Goal: Information Seeking & Learning: Compare options

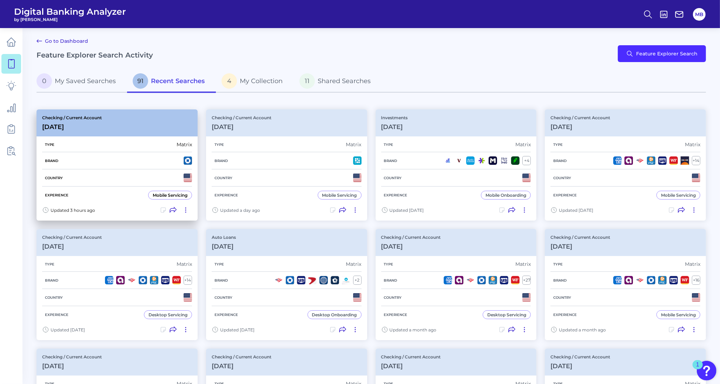
click at [186, 211] on icon at bounding box center [185, 210] width 7 height 7
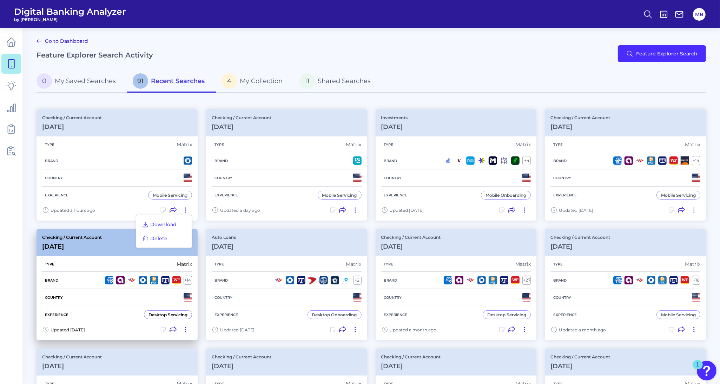
click at [167, 236] on button "Delete" at bounding box center [154, 239] width 31 height 10
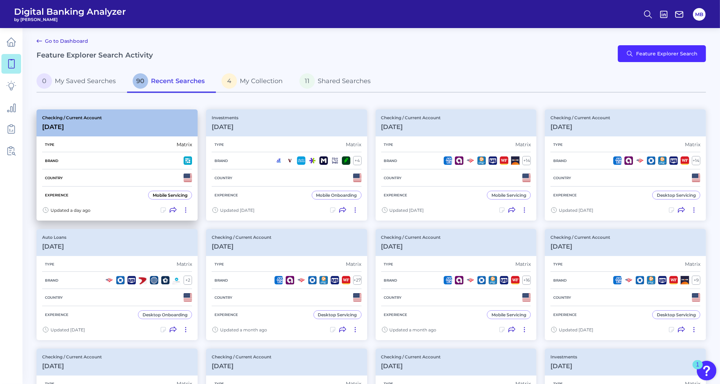
click at [187, 207] on icon at bounding box center [185, 210] width 7 height 7
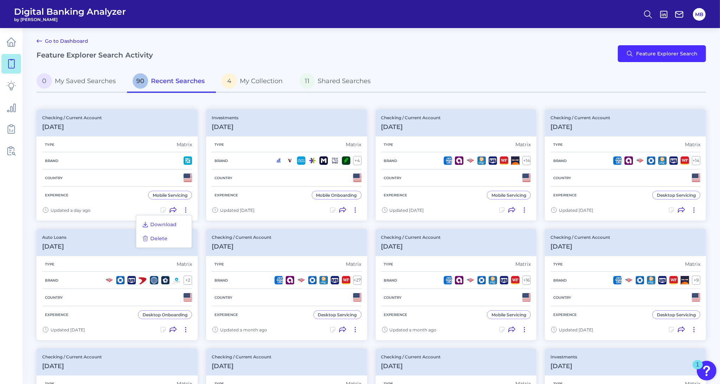
click at [174, 239] on div "Download Delete" at bounding box center [164, 231] width 56 height 33
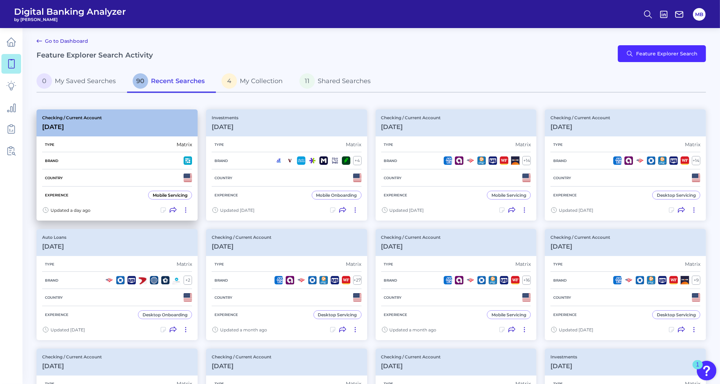
click at [185, 208] on icon at bounding box center [185, 210] width 7 height 7
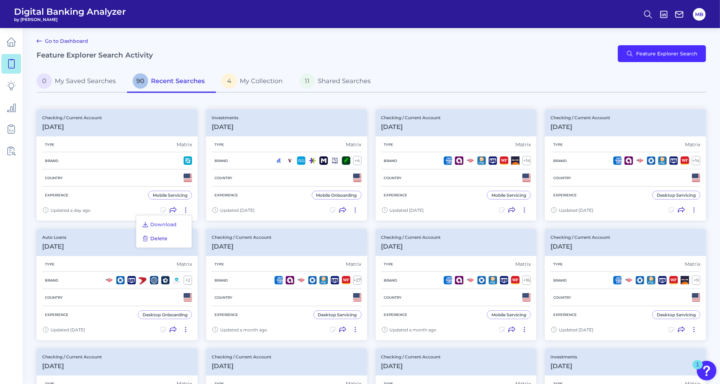
click at [160, 239] on span "Delete" at bounding box center [158, 239] width 17 height 6
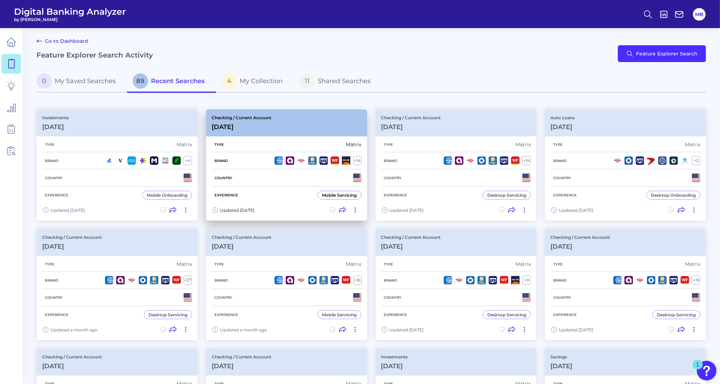
click at [259, 165] on div "Brand + 14" at bounding box center [287, 160] width 150 height 17
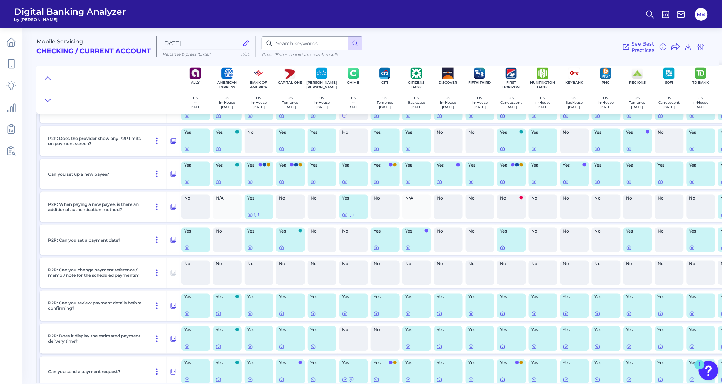
scroll to position [1229, 0]
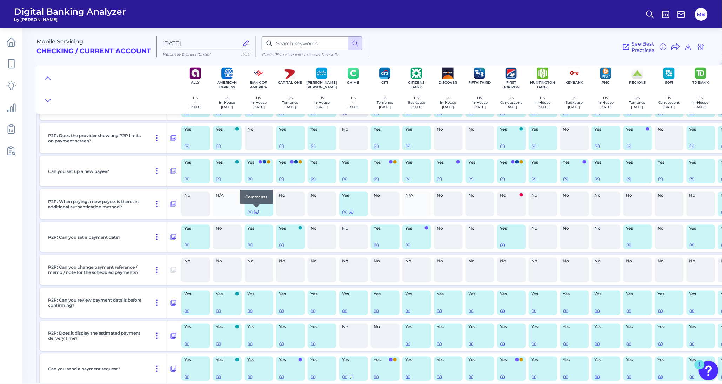
click at [257, 213] on icon at bounding box center [257, 213] width 6 height 6
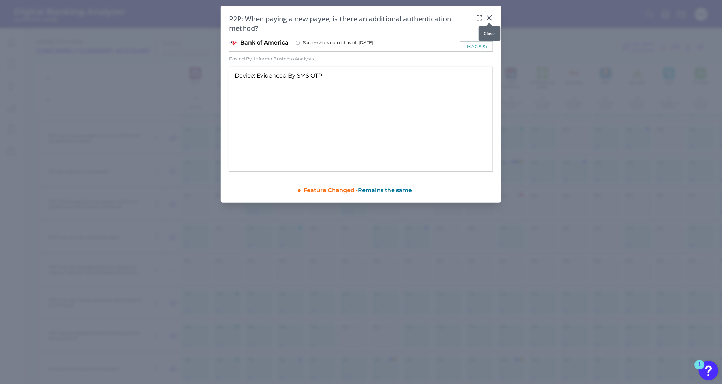
click at [490, 18] on icon at bounding box center [490, 18] width 4 height 4
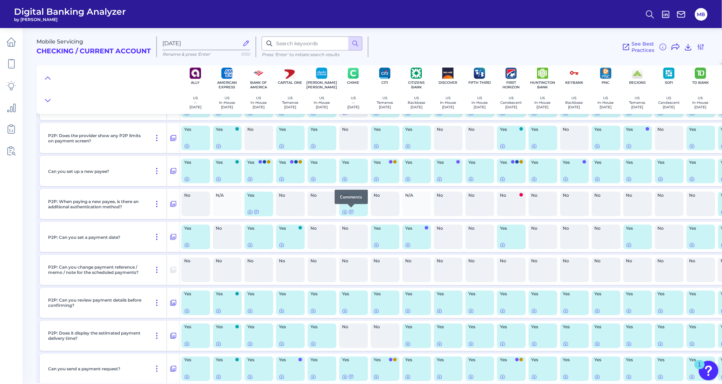
click at [352, 211] on div at bounding box center [351, 207] width 7 height 7
click at [351, 211] on icon at bounding box center [352, 213] width 6 height 6
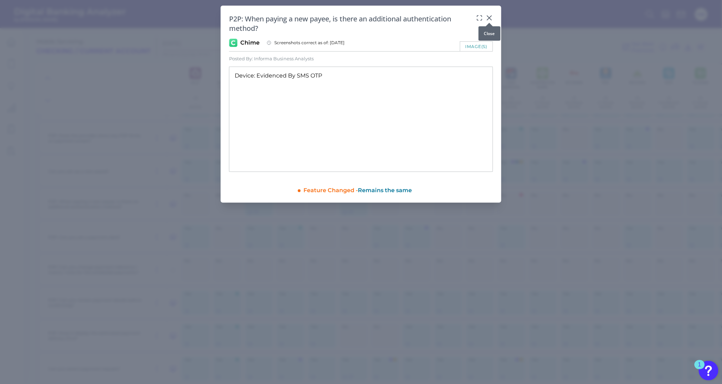
click at [492, 18] on icon at bounding box center [489, 17] width 7 height 7
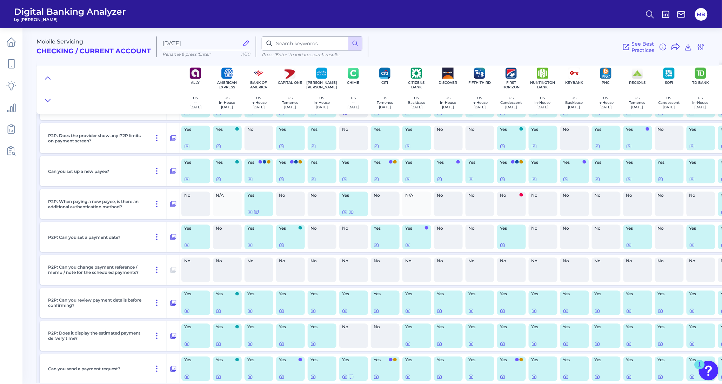
click at [120, 211] on div "P2P: When paying a new payee, is there an additional authentication method?" at bounding box center [106, 204] width 122 height 30
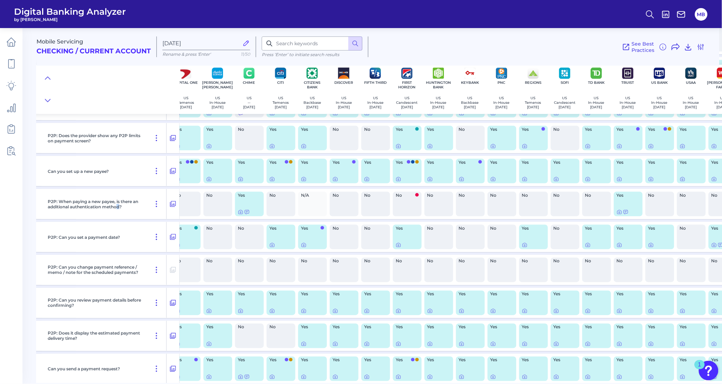
scroll to position [1229, 105]
click at [625, 211] on icon at bounding box center [626, 213] width 6 height 6
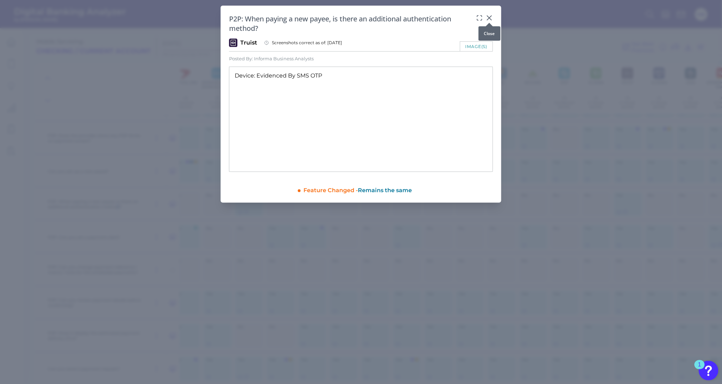
click at [486, 18] on icon at bounding box center [489, 17] width 7 height 7
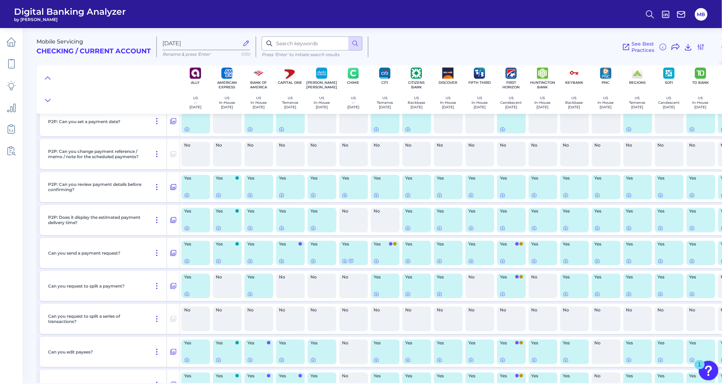
scroll to position [1360, 0]
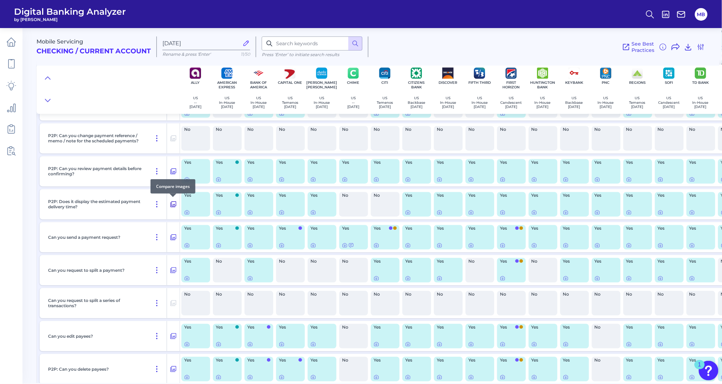
click at [171, 205] on icon at bounding box center [173, 204] width 7 height 8
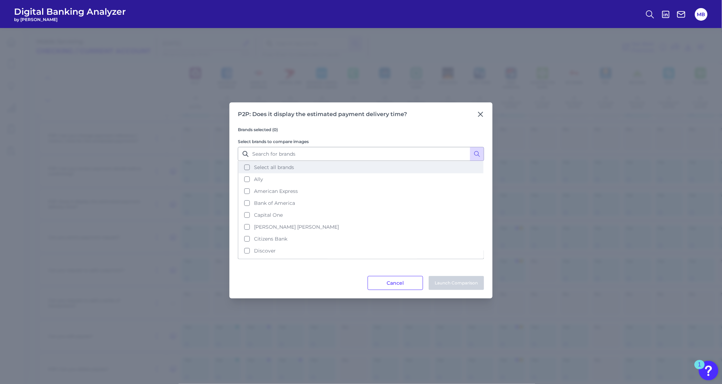
click at [250, 168] on button "Select all brands" at bounding box center [361, 167] width 245 height 12
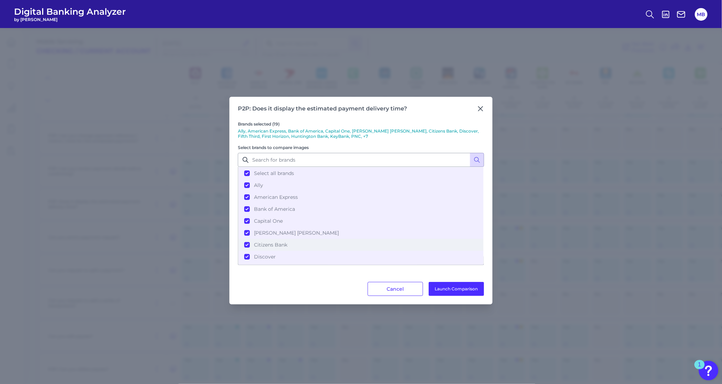
click at [249, 243] on button "Citizens Bank" at bounding box center [361, 245] width 245 height 12
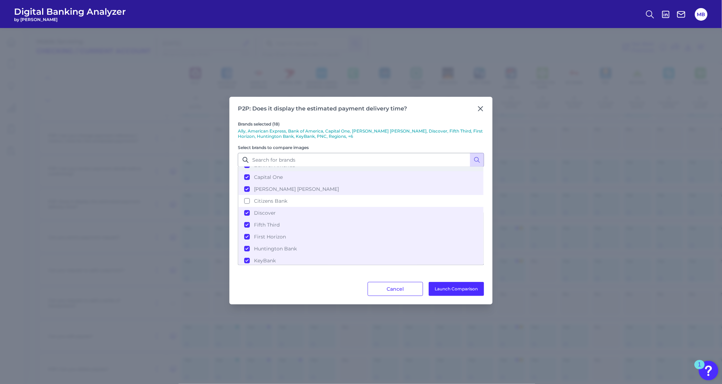
scroll to position [88, 0]
click at [257, 190] on span "First Horizon" at bounding box center [270, 193] width 32 height 6
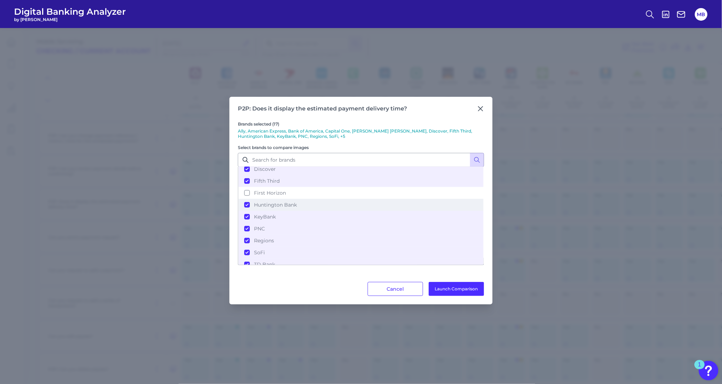
click at [255, 204] on span "Huntington Bank" at bounding box center [275, 205] width 43 height 6
click at [256, 217] on span "KeyBank" at bounding box center [265, 217] width 22 height 6
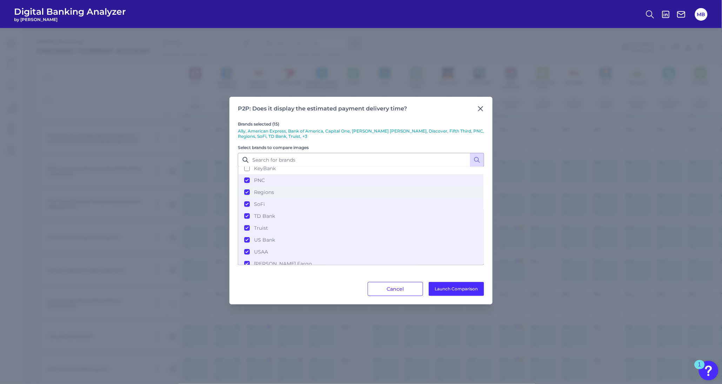
scroll to position [138, 0]
click at [465, 287] on button "Launch Comparison" at bounding box center [456, 289] width 55 height 14
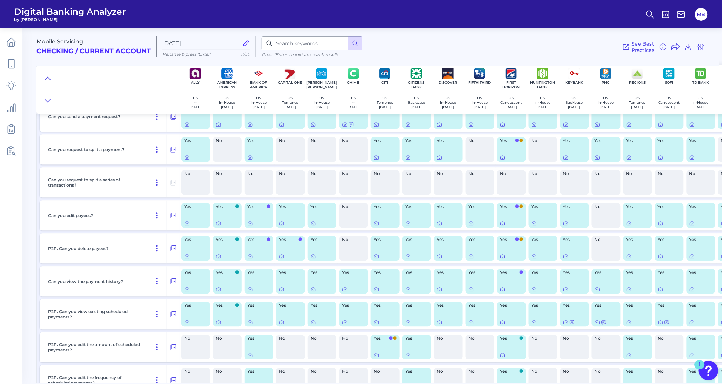
scroll to position [1492, 0]
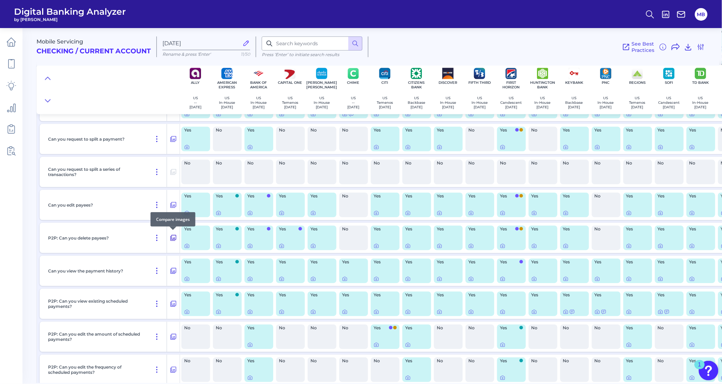
click at [171, 236] on icon at bounding box center [173, 238] width 7 height 8
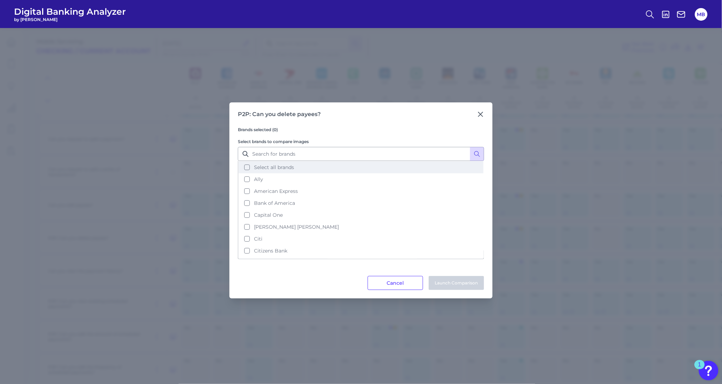
click at [248, 167] on button "Select all brands" at bounding box center [361, 167] width 245 height 12
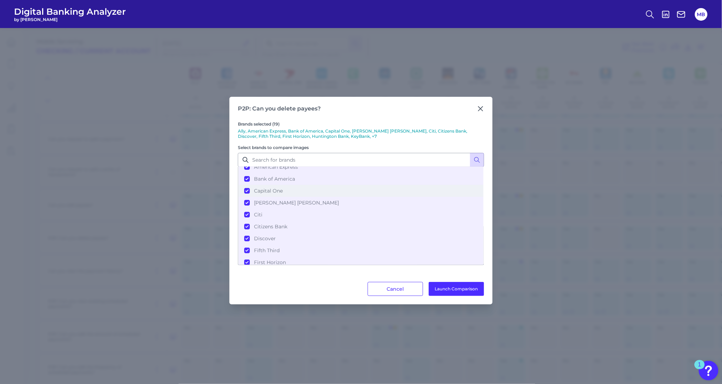
scroll to position [44, 0]
click at [247, 209] on button "Citizens Bank" at bounding box center [361, 213] width 245 height 12
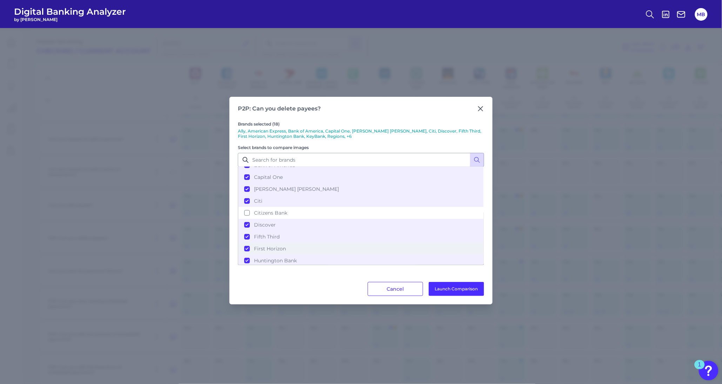
click at [246, 249] on button "First Horizon" at bounding box center [361, 249] width 245 height 12
click at [248, 260] on button "Huntington Bank" at bounding box center [361, 261] width 245 height 12
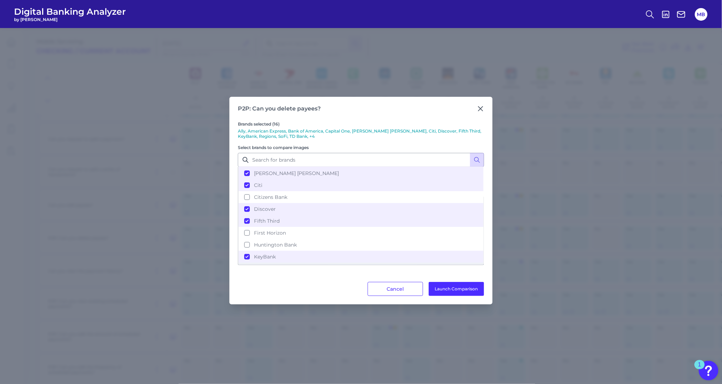
scroll to position [88, 0]
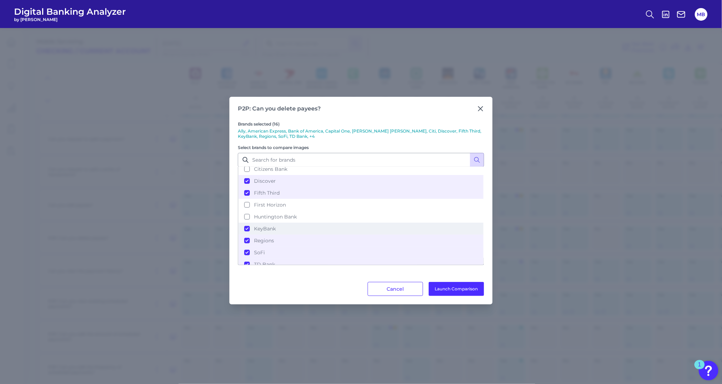
click at [244, 225] on button "KeyBank" at bounding box center [361, 229] width 245 height 12
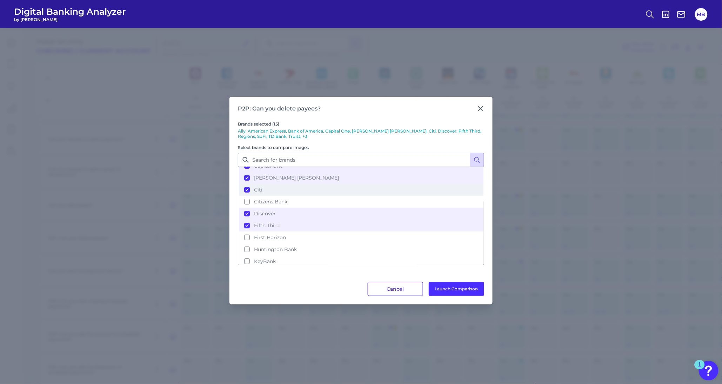
scroll to position [0, 0]
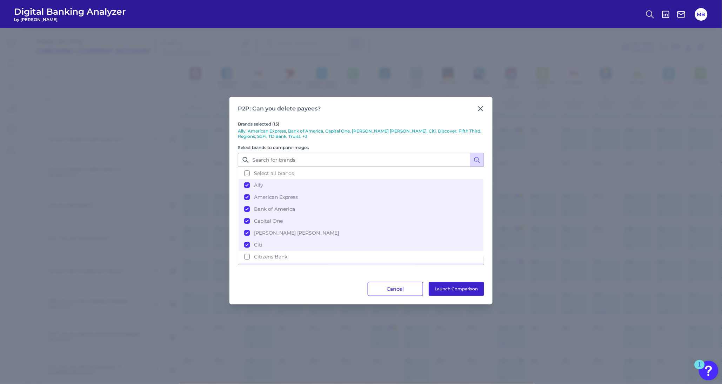
click at [465, 293] on button "Launch Comparison" at bounding box center [456, 289] width 55 height 14
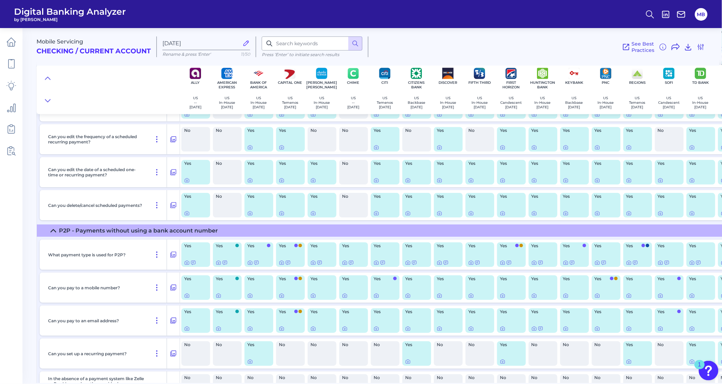
scroll to position [439, 0]
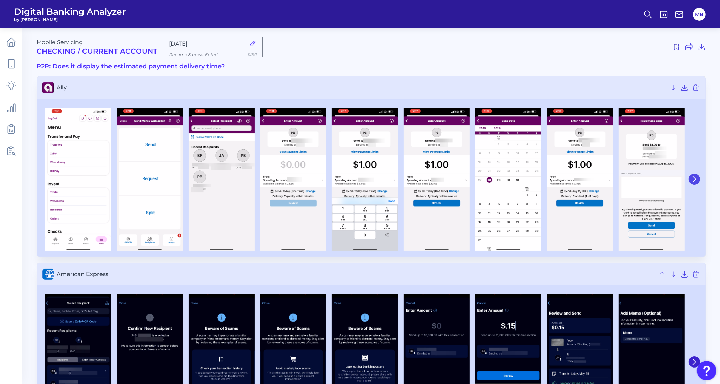
click at [694, 179] on icon at bounding box center [694, 179] width 6 height 6
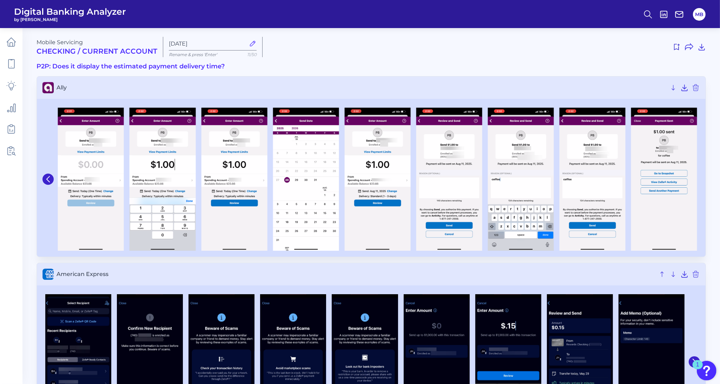
click at [694, 179] on img at bounding box center [664, 179] width 66 height 143
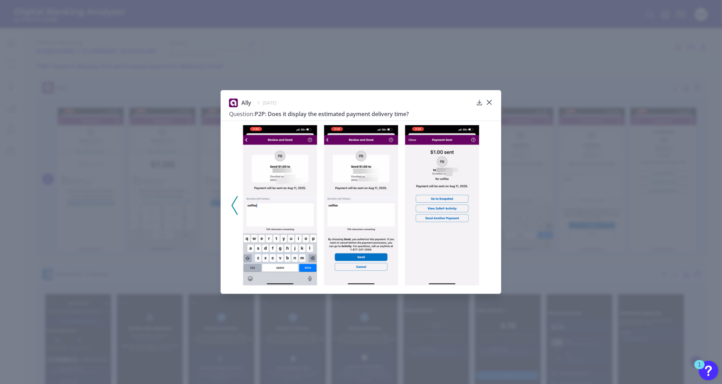
click at [236, 204] on icon at bounding box center [235, 205] width 6 height 19
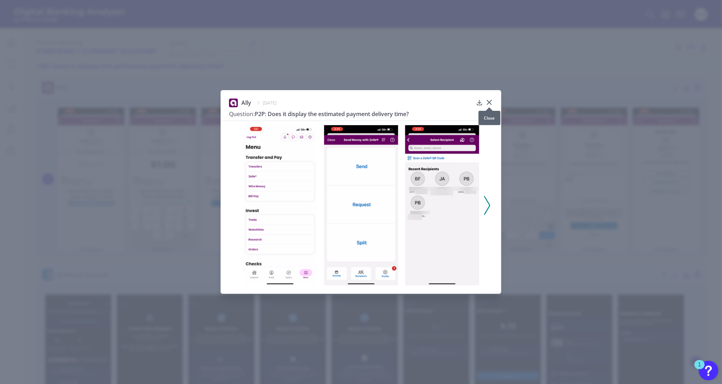
click at [490, 103] on icon at bounding box center [490, 102] width 4 height 4
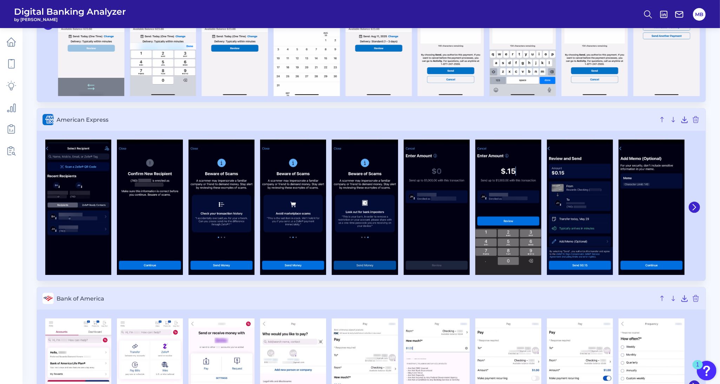
scroll to position [176, 0]
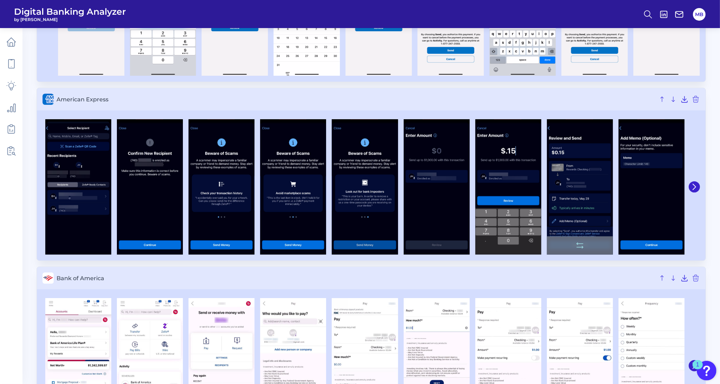
click at [578, 191] on img at bounding box center [580, 187] width 66 height 136
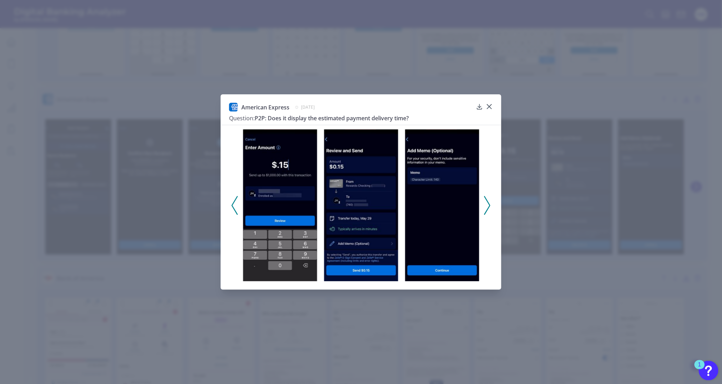
click at [341, 229] on img at bounding box center [361, 206] width 74 height 152
click at [493, 106] on icon at bounding box center [489, 106] width 7 height 7
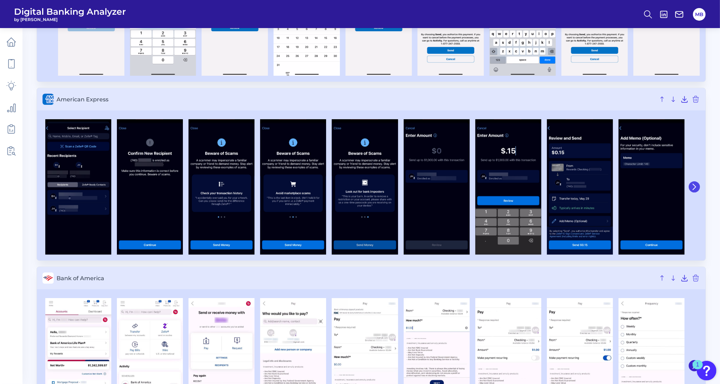
click at [695, 185] on icon at bounding box center [694, 187] width 6 height 6
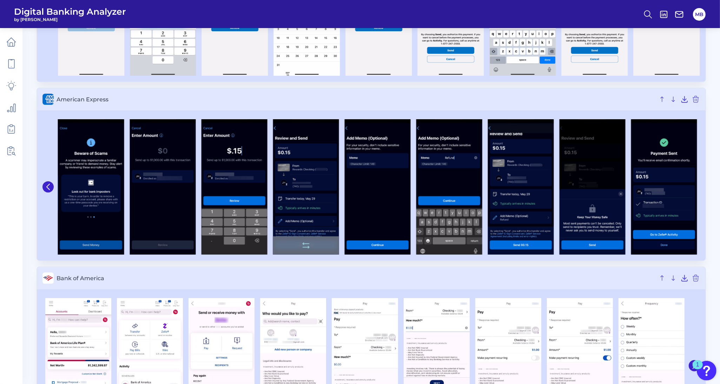
click at [309, 192] on img at bounding box center [306, 187] width 66 height 136
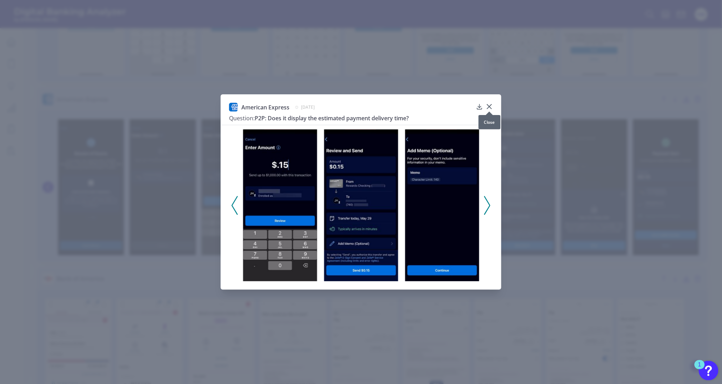
click at [491, 106] on icon at bounding box center [489, 106] width 7 height 7
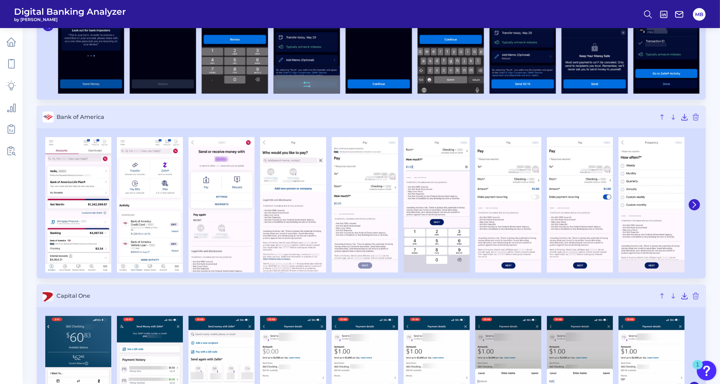
scroll to position [351, 0]
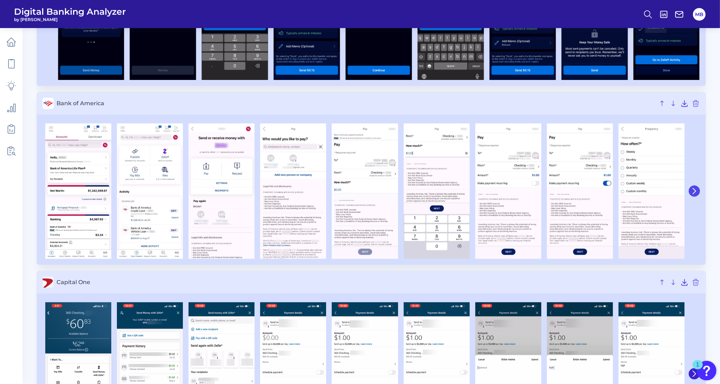
click at [693, 192] on icon at bounding box center [694, 191] width 6 height 6
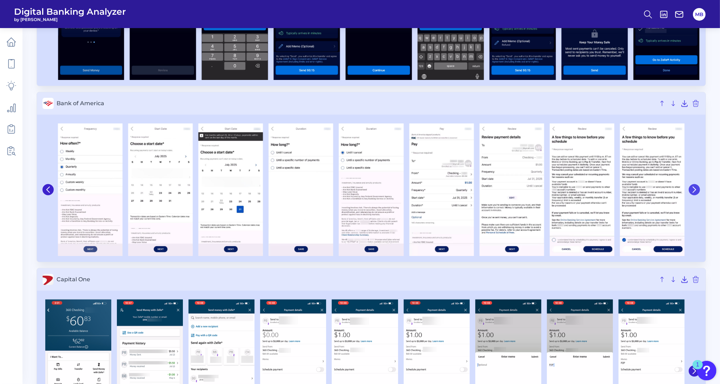
click at [693, 192] on icon at bounding box center [694, 190] width 6 height 6
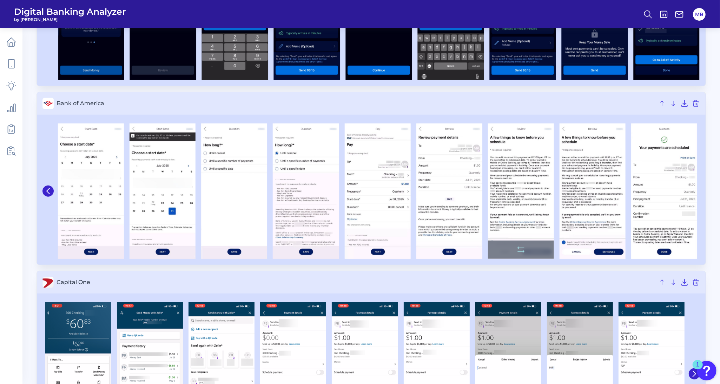
click at [527, 197] on img at bounding box center [521, 192] width 66 height 136
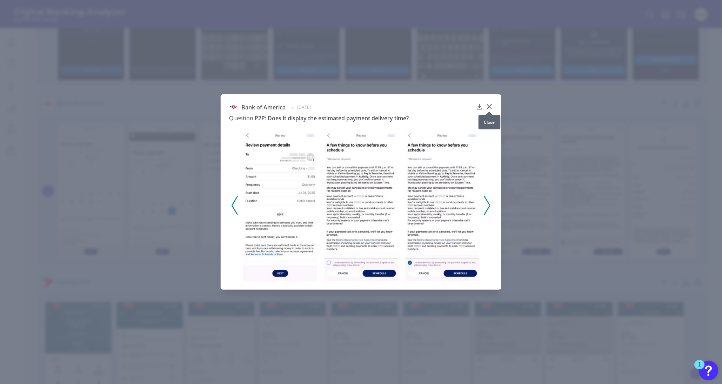
click at [493, 107] on icon at bounding box center [489, 106] width 7 height 7
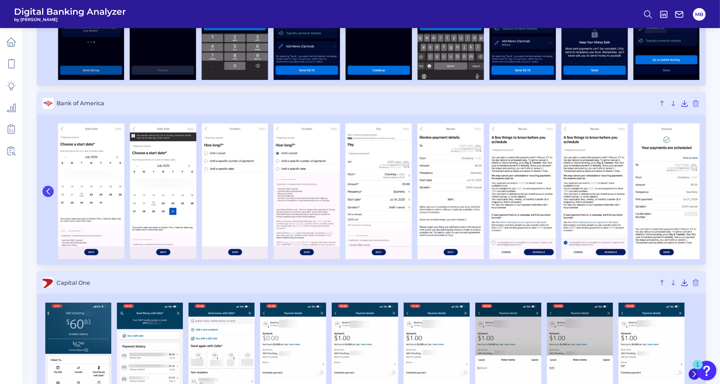
click at [48, 192] on icon at bounding box center [48, 192] width 3 height 6
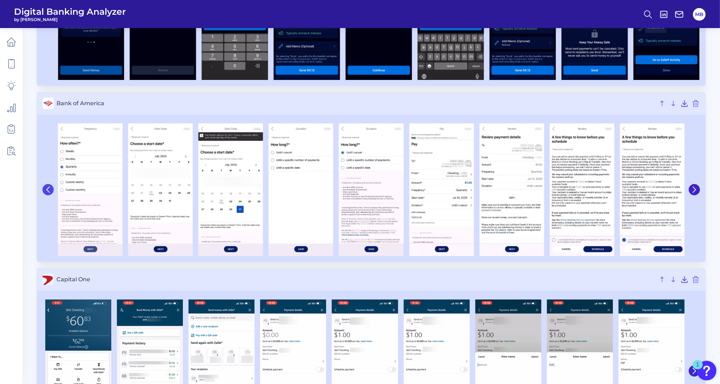
click at [48, 192] on icon at bounding box center [48, 190] width 6 height 6
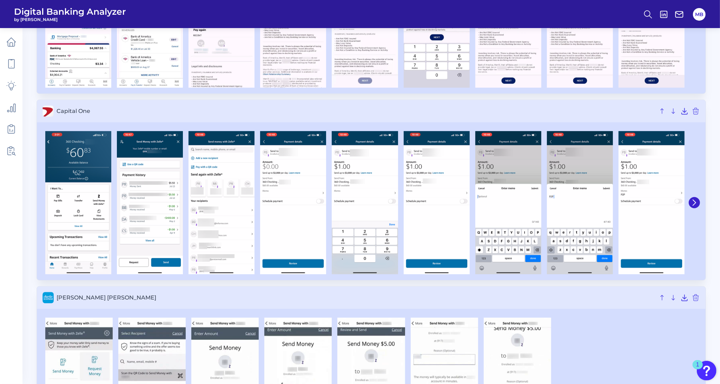
scroll to position [527, 0]
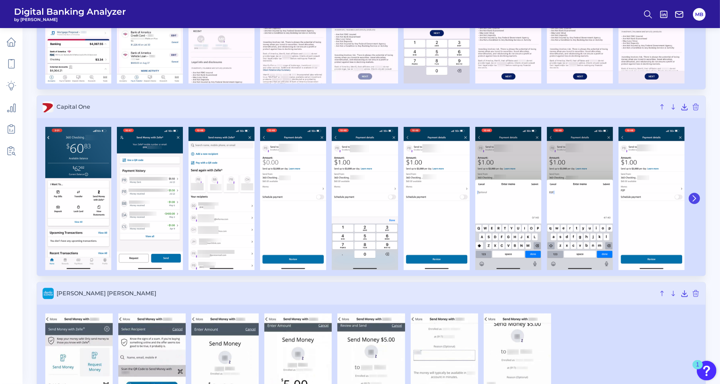
click at [695, 199] on icon at bounding box center [694, 199] width 3 height 6
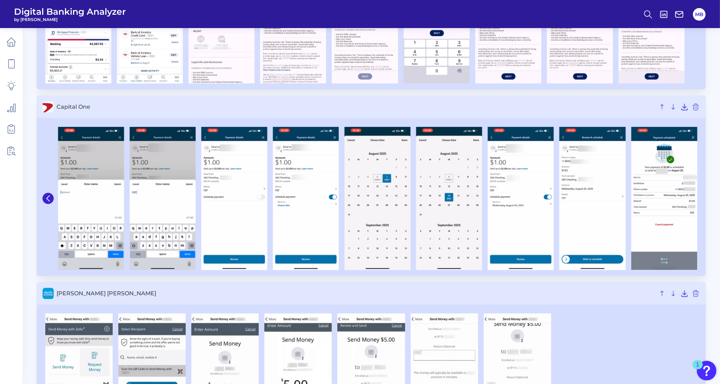
click at [693, 198] on img at bounding box center [664, 198] width 66 height 143
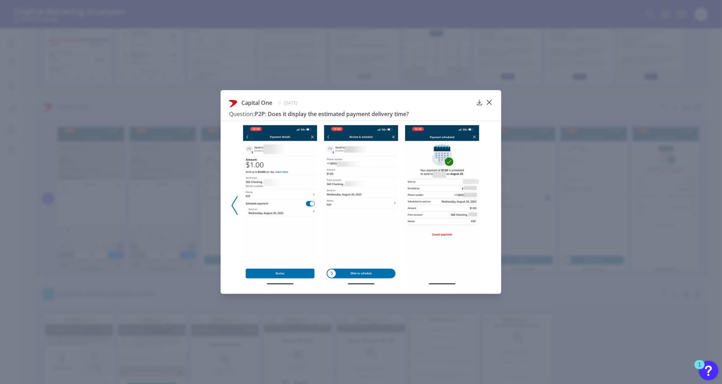
click at [234, 204] on icon at bounding box center [235, 205] width 6 height 19
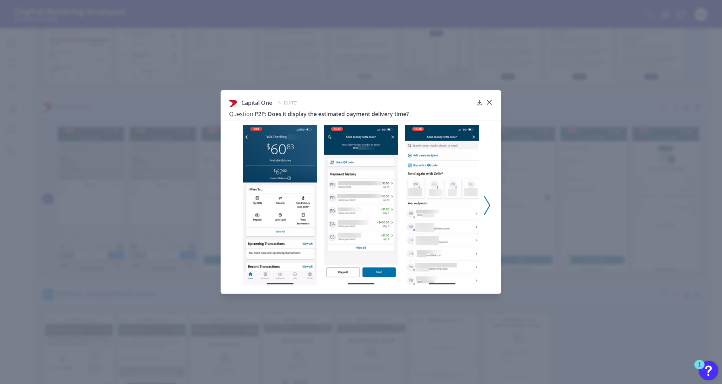
click at [488, 207] on icon at bounding box center [487, 205] width 6 height 19
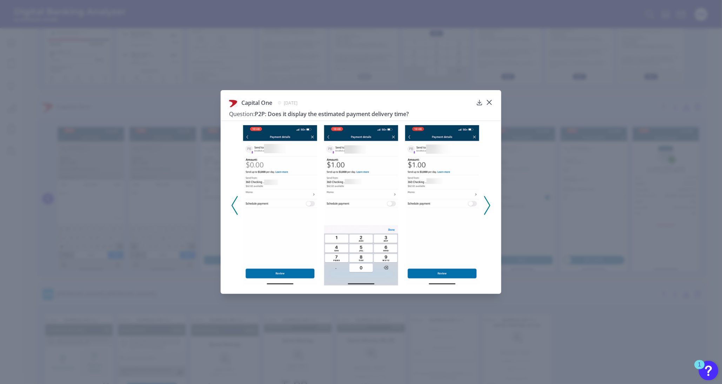
click at [487, 206] on icon at bounding box center [487, 205] width 6 height 19
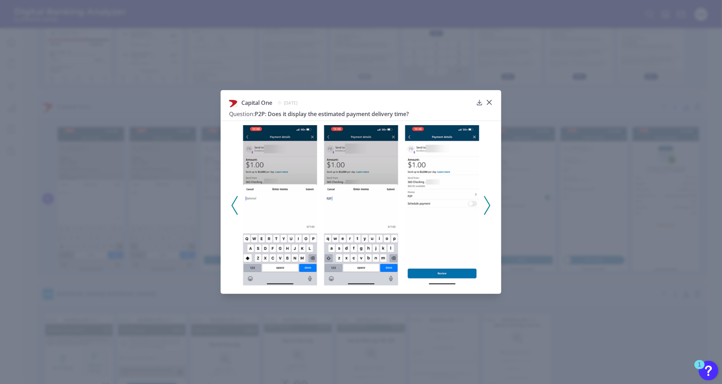
click at [487, 205] on icon at bounding box center [487, 205] width 6 height 19
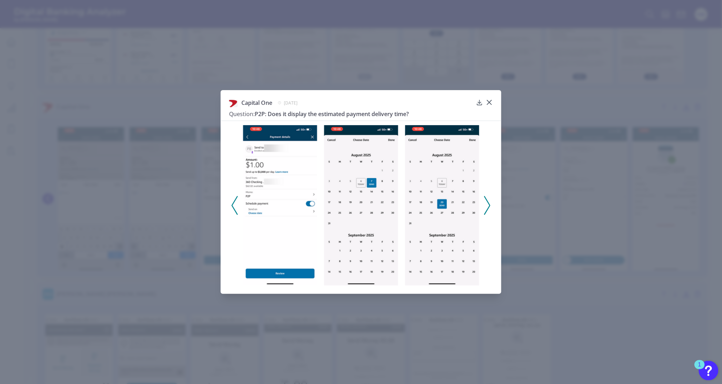
click at [487, 205] on icon at bounding box center [487, 205] width 6 height 19
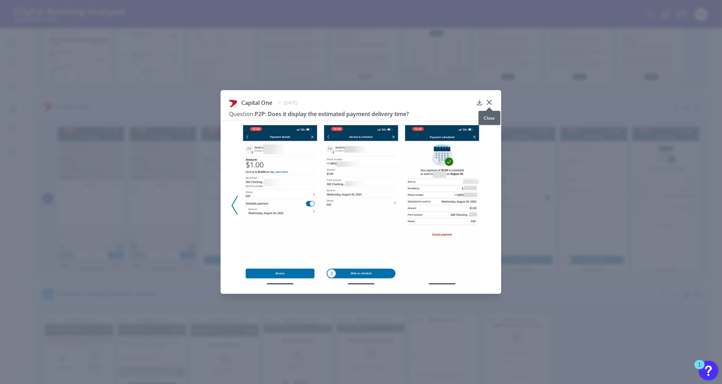
click at [490, 102] on icon at bounding box center [489, 102] width 7 height 7
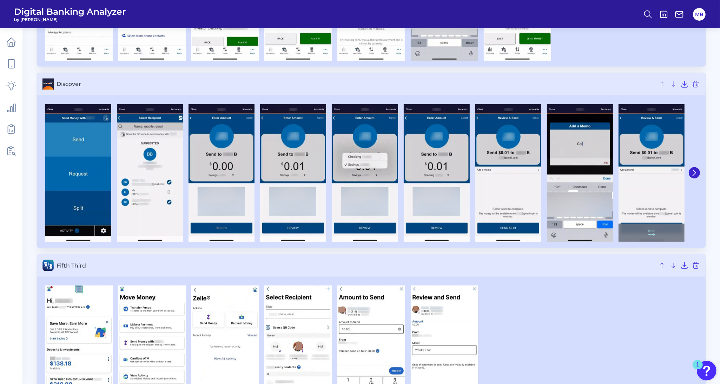
scroll to position [922, 0]
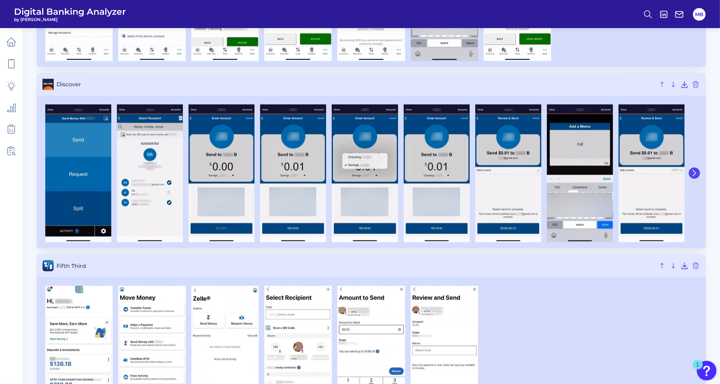
click at [695, 175] on icon at bounding box center [694, 174] width 3 height 6
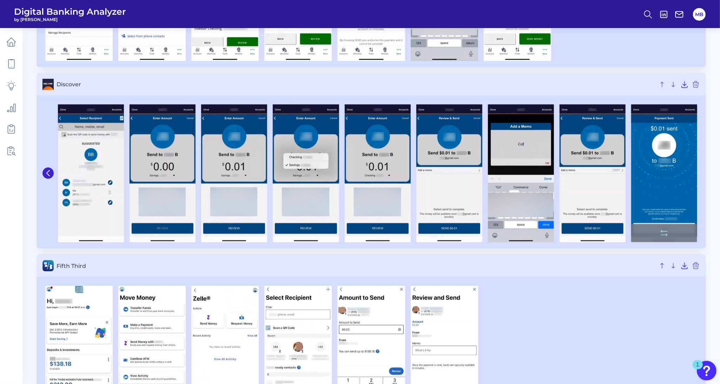
click at [695, 175] on img at bounding box center [664, 174] width 66 height 138
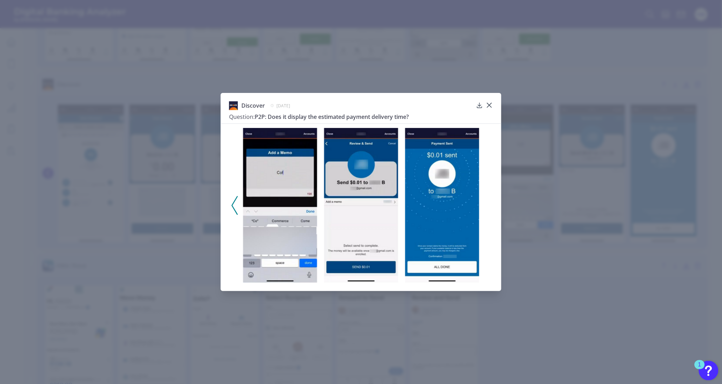
click at [436, 242] on img at bounding box center [442, 205] width 74 height 155
click at [490, 102] on icon at bounding box center [489, 105] width 7 height 7
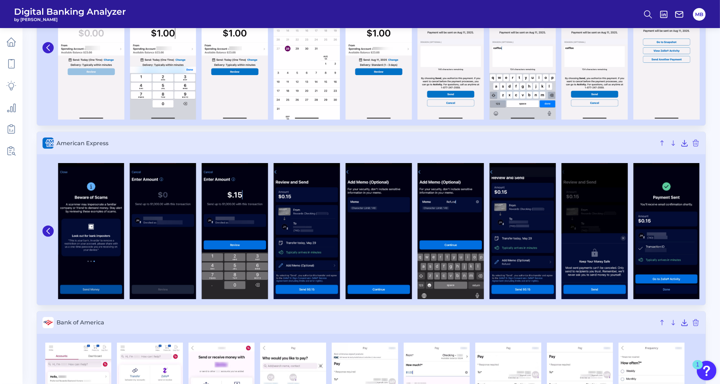
scroll to position [0, 0]
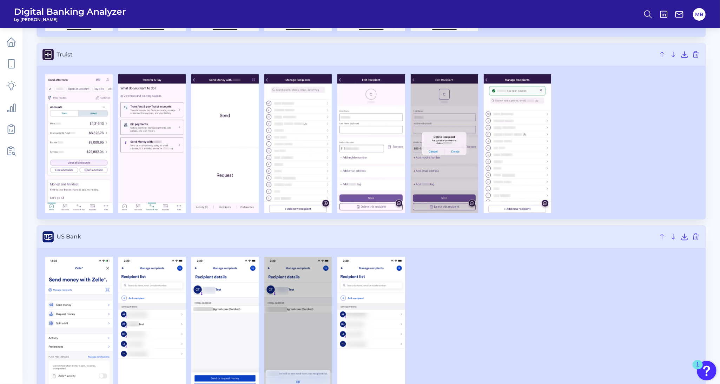
scroll to position [2062, 0]
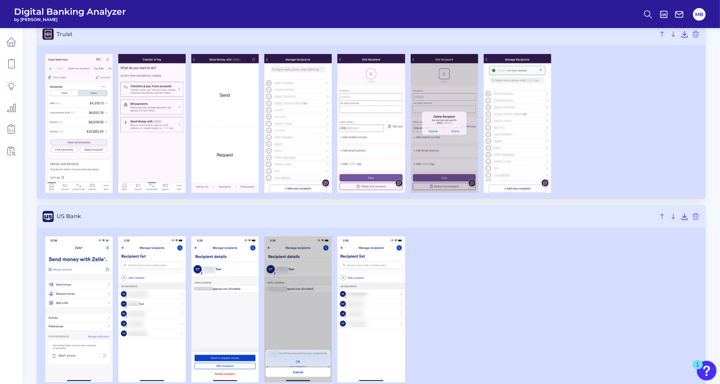
click at [425, 220] on span "US Bank" at bounding box center [356, 216] width 599 height 7
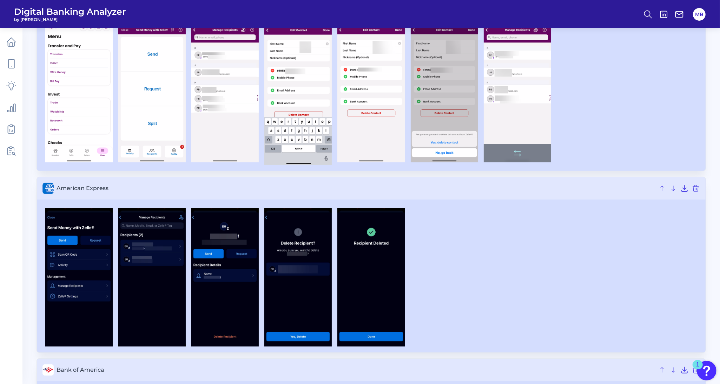
scroll to position [0, 0]
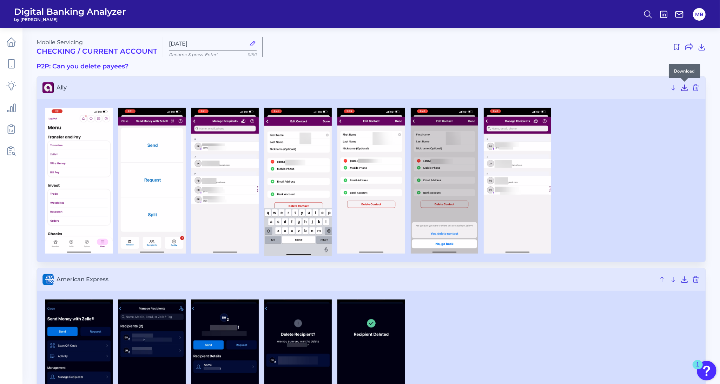
click at [684, 86] on icon at bounding box center [684, 88] width 8 height 8
click at [685, 281] on icon at bounding box center [685, 280] width 6 height 6
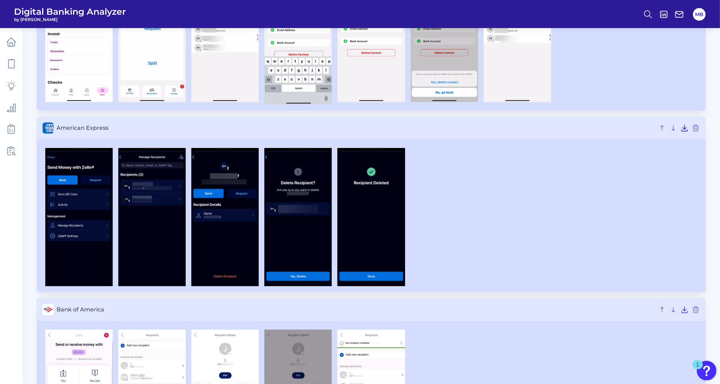
scroll to position [176, 0]
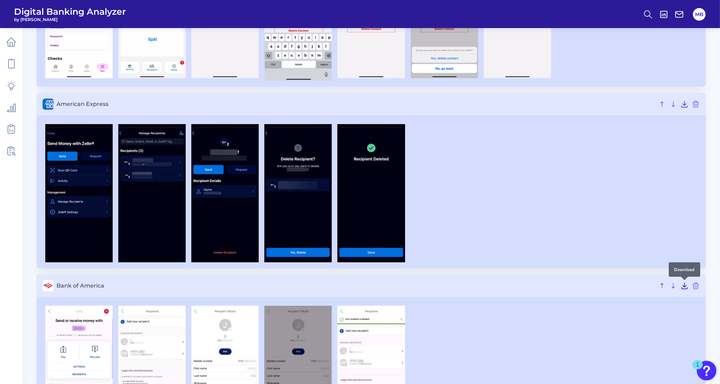
click at [685, 287] on icon at bounding box center [685, 286] width 6 height 6
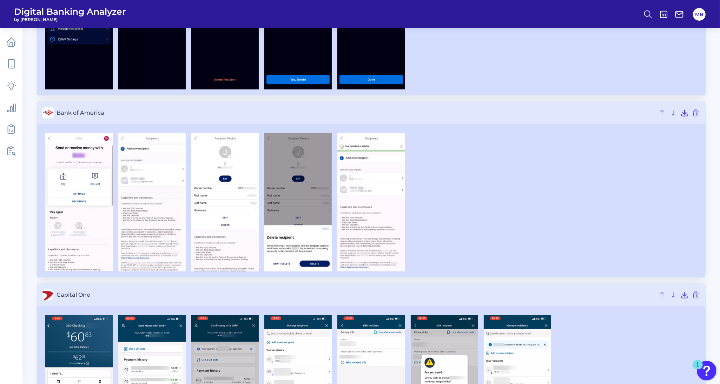
scroll to position [351, 0]
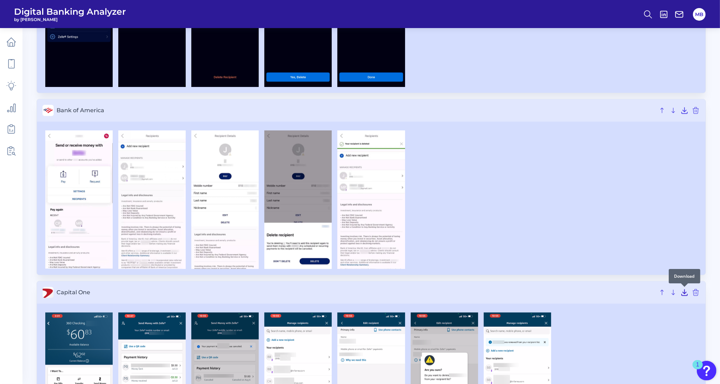
click at [683, 294] on icon at bounding box center [684, 293] width 8 height 8
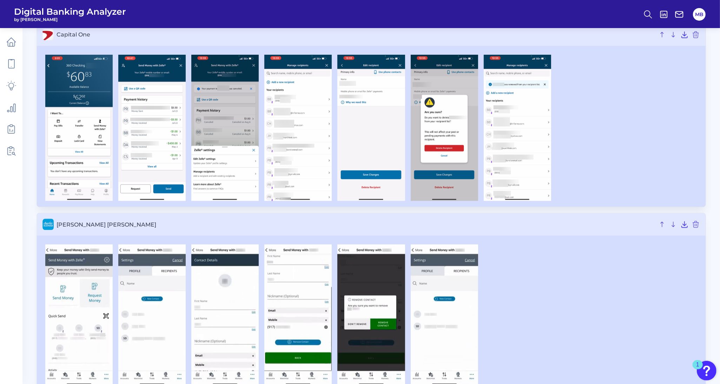
scroll to position [614, 0]
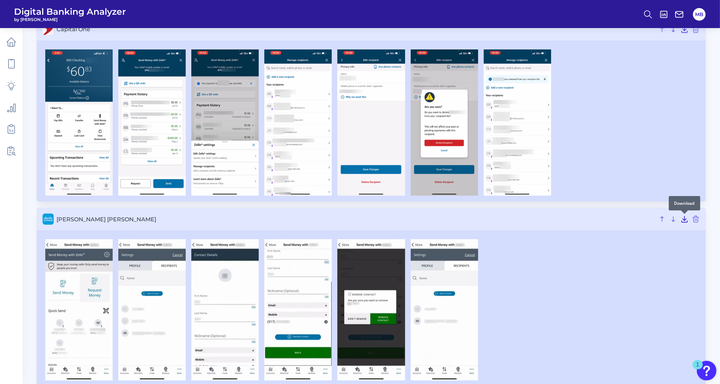
click at [685, 221] on icon at bounding box center [685, 220] width 6 height 6
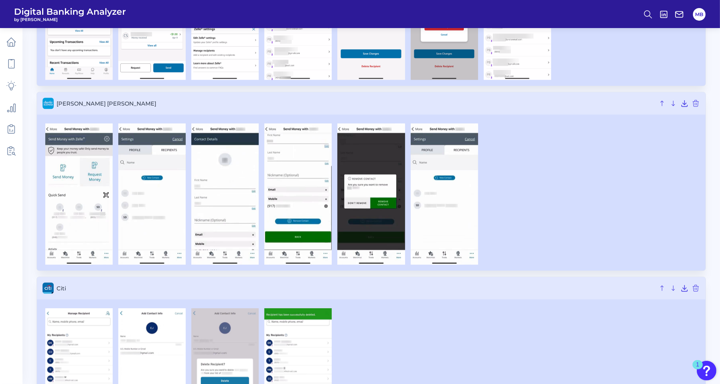
scroll to position [746, 0]
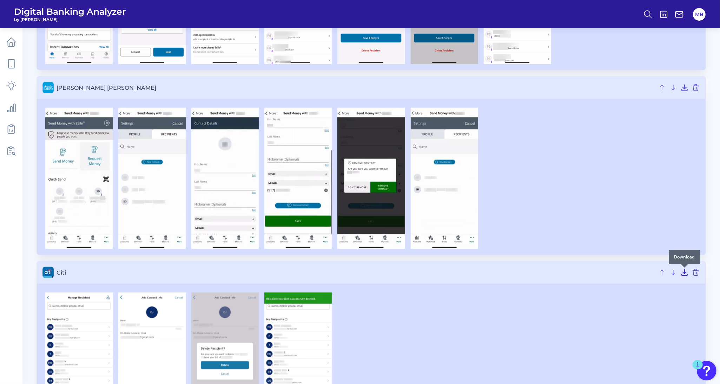
click at [685, 275] on icon at bounding box center [684, 273] width 8 height 8
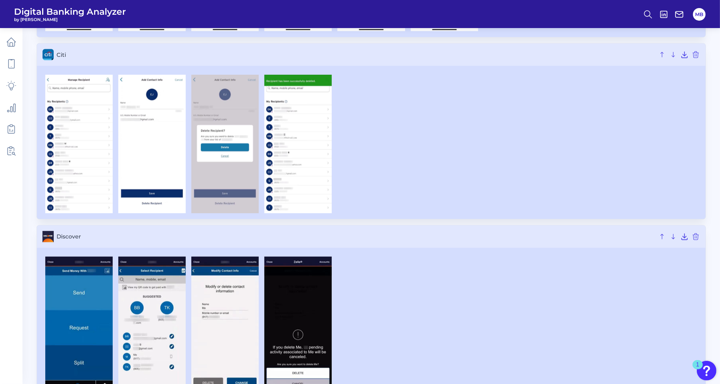
scroll to position [965, 0]
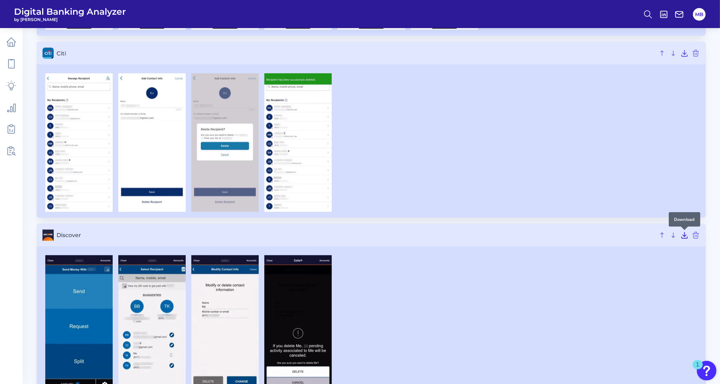
click at [683, 233] on icon at bounding box center [684, 235] width 8 height 8
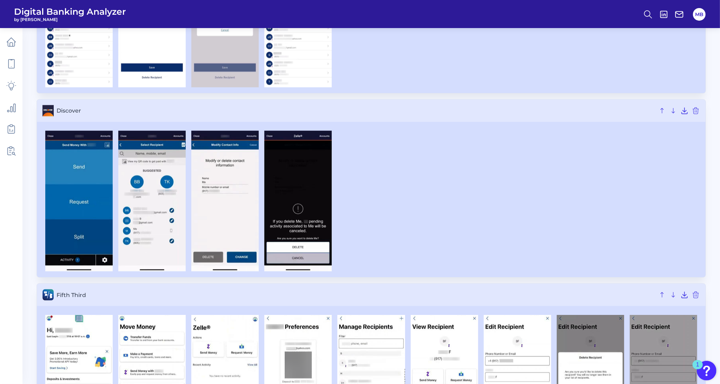
scroll to position [1097, 0]
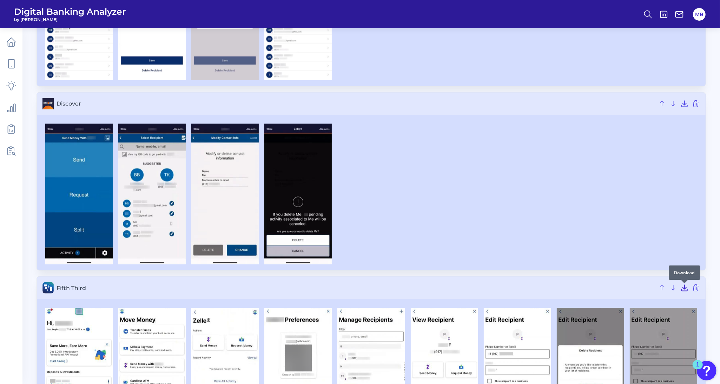
click at [684, 288] on icon at bounding box center [684, 288] width 8 height 8
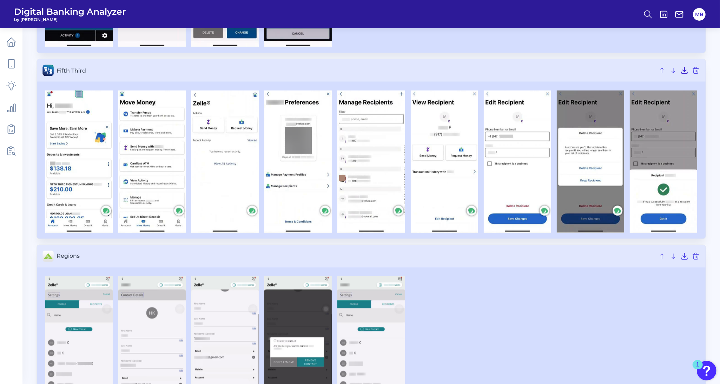
scroll to position [1316, 0]
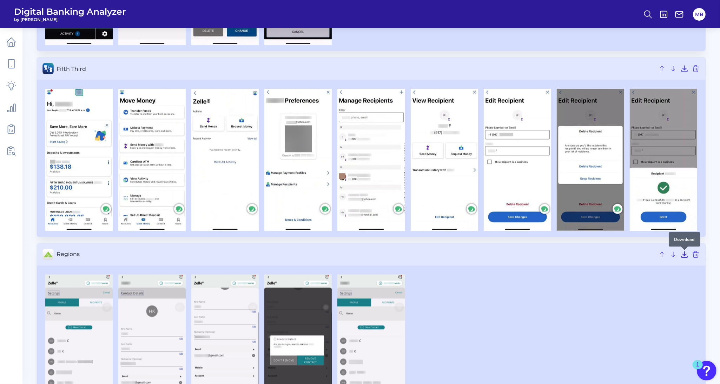
click at [682, 256] on icon at bounding box center [684, 255] width 8 height 8
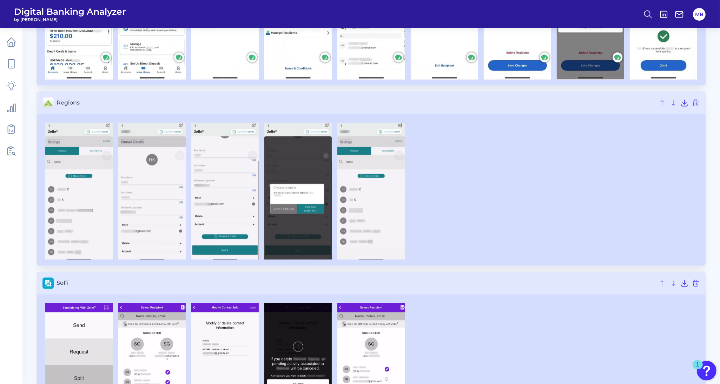
scroll to position [1492, 0]
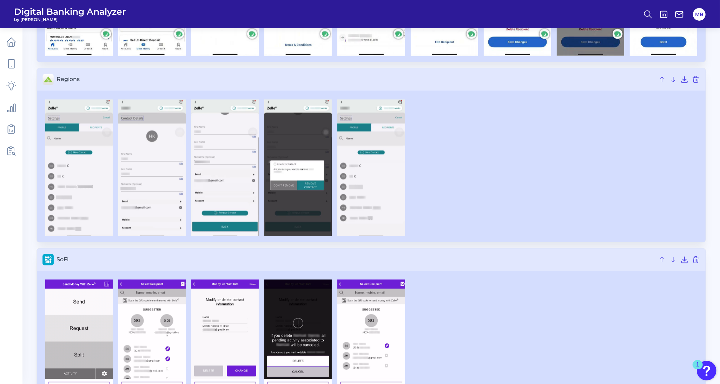
click at [687, 265] on h3 "SoFi" at bounding box center [371, 260] width 669 height 22
click at [685, 263] on icon at bounding box center [684, 260] width 8 height 8
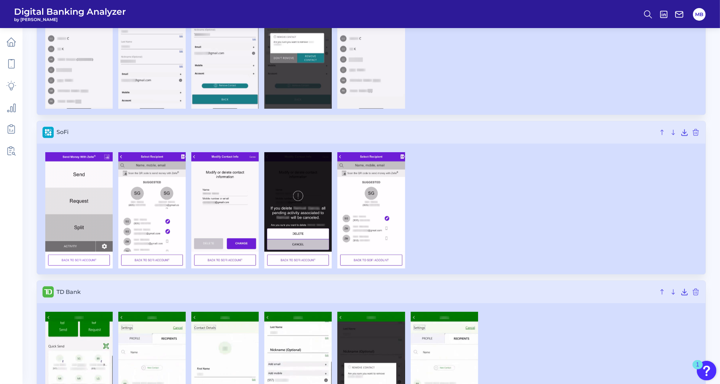
scroll to position [1624, 0]
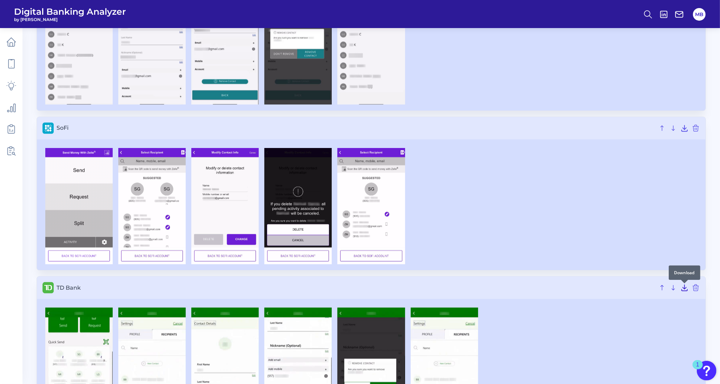
click at [686, 291] on icon at bounding box center [684, 288] width 8 height 8
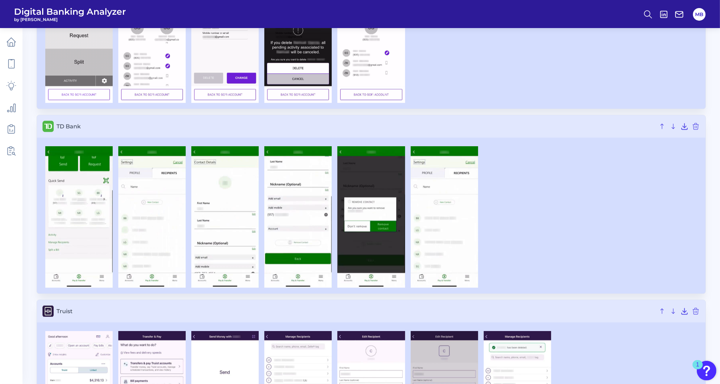
scroll to position [1799, 0]
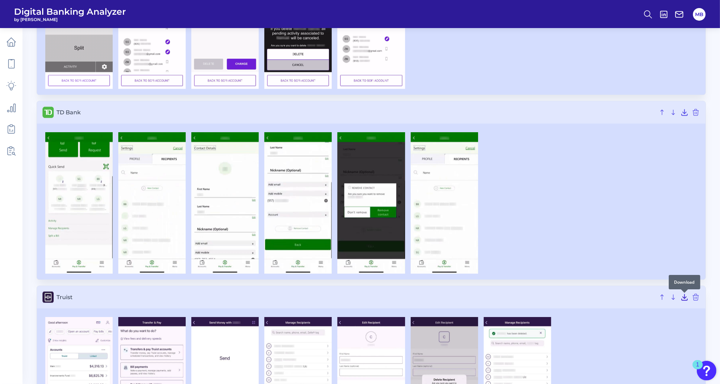
click at [686, 300] on icon at bounding box center [684, 297] width 8 height 8
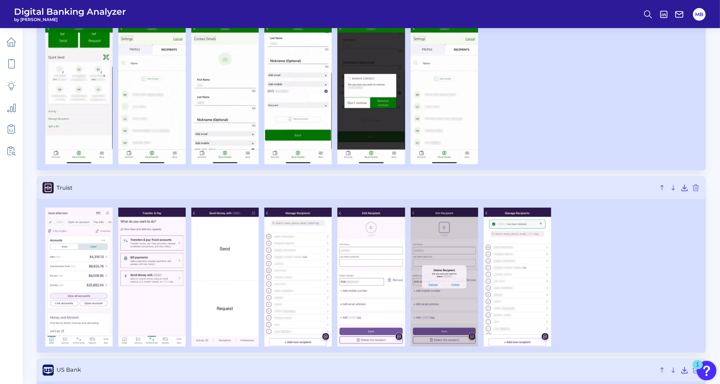
scroll to position [1931, 0]
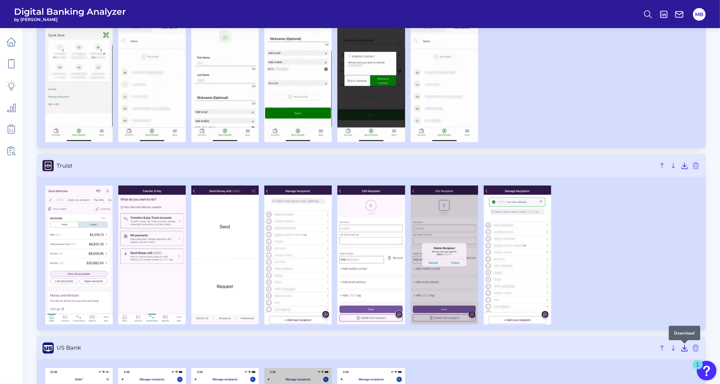
click at [683, 348] on icon at bounding box center [684, 348] width 8 height 8
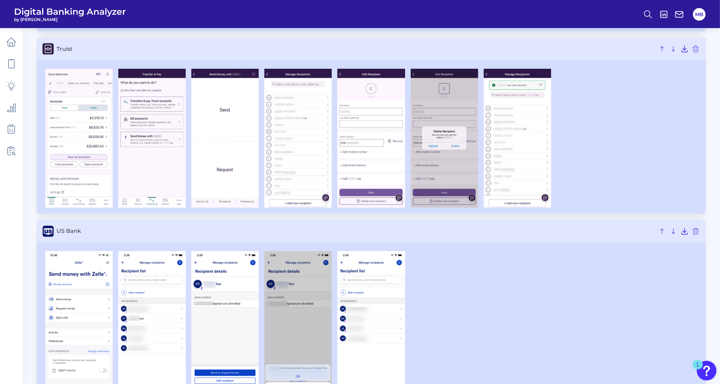
scroll to position [2106, 0]
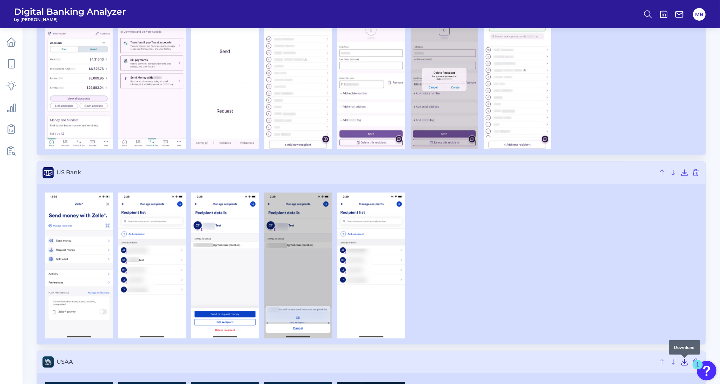
click at [685, 364] on icon at bounding box center [684, 362] width 8 height 8
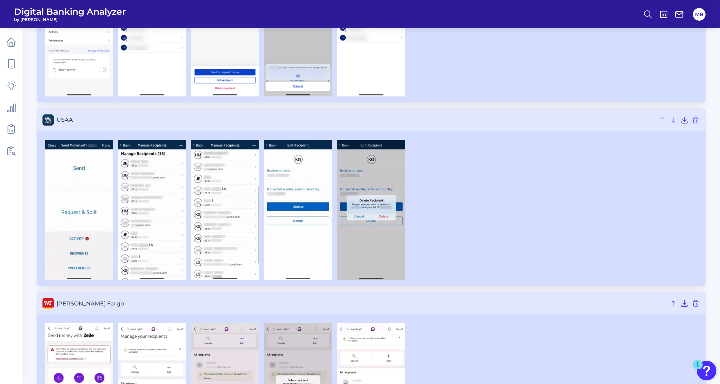
scroll to position [2370, 0]
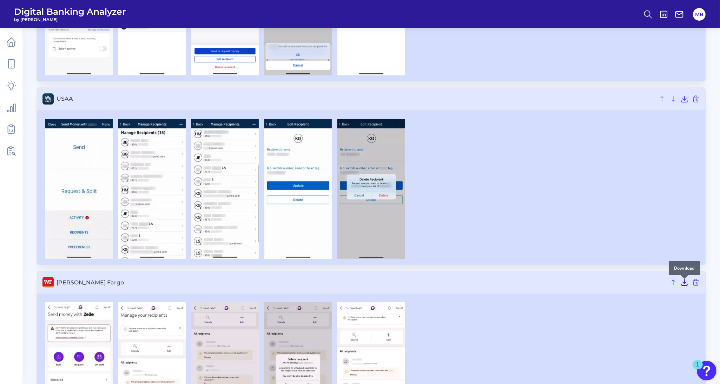
click at [685, 287] on icon at bounding box center [684, 282] width 8 height 8
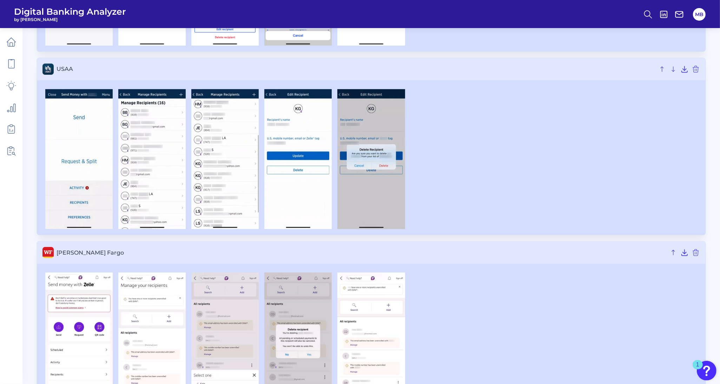
scroll to position [2445, 0]
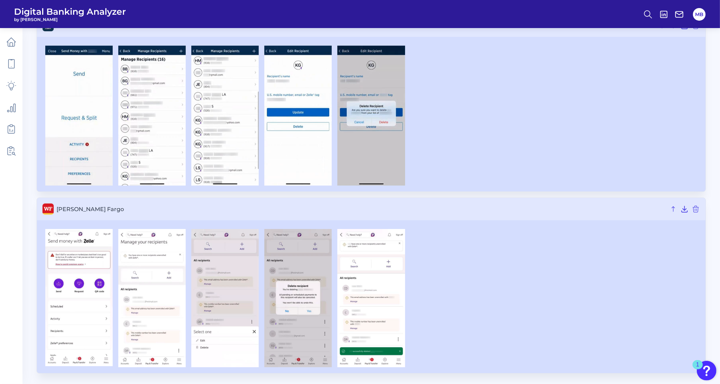
click at [443, 118] on div at bounding box center [371, 116] width 658 height 140
